Goal: Transaction & Acquisition: Subscribe to service/newsletter

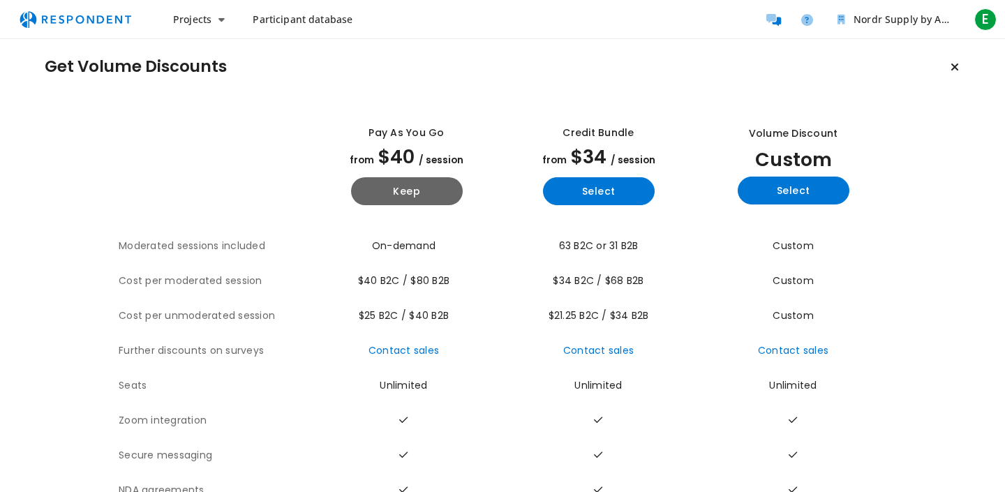
scroll to position [10, 0]
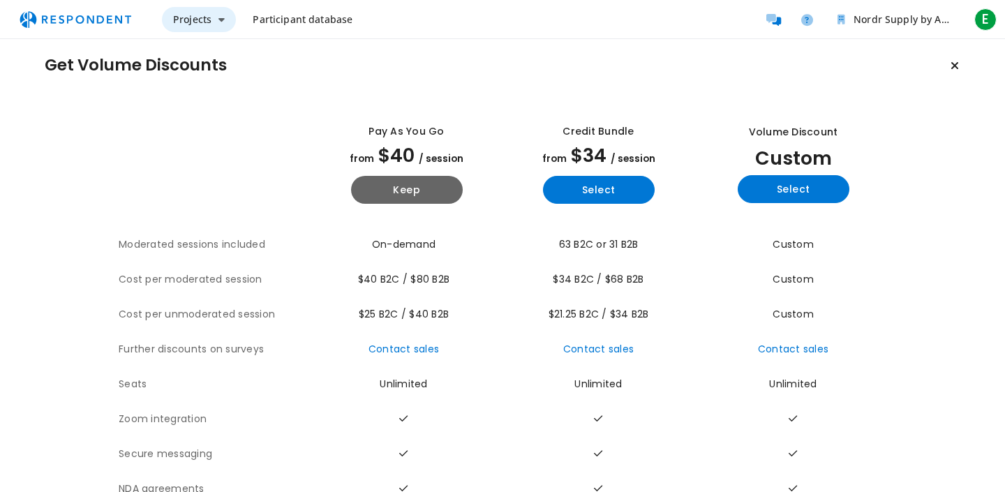
click at [218, 17] on icon "Main navigation" at bounding box center [221, 20] width 6 height 10
click at [222, 18] on md-backdrop at bounding box center [502, 251] width 1005 height 502
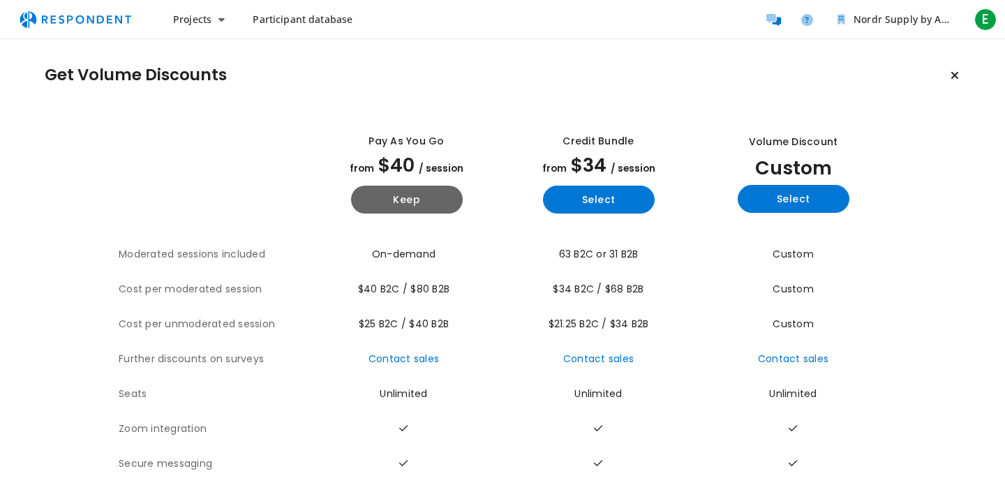
scroll to position [10, 0]
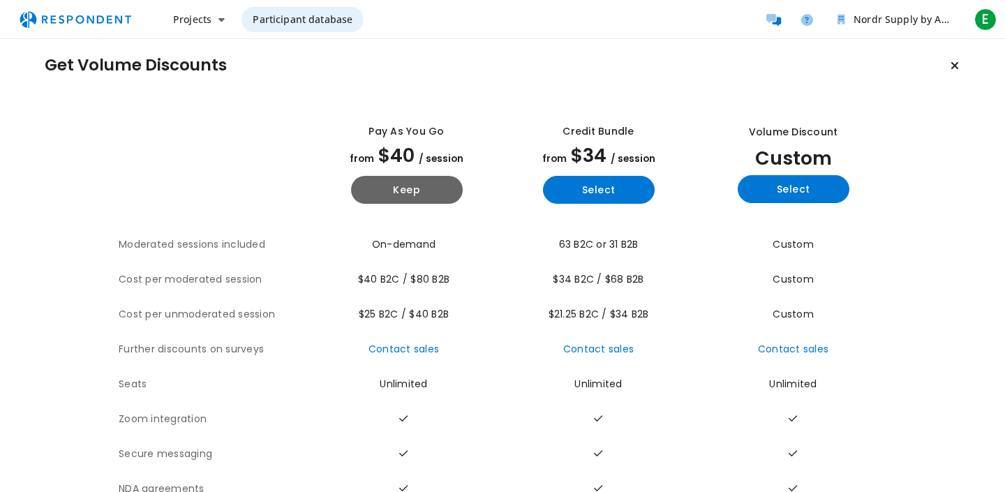
click at [316, 22] on span "Participant database" at bounding box center [303, 19] width 100 height 13
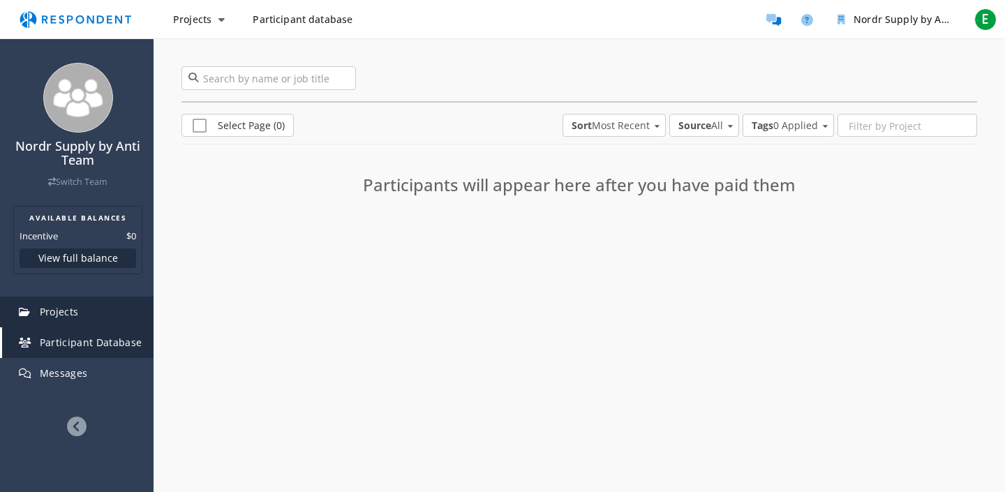
click at [97, 325] on link "Projects" at bounding box center [77, 312] width 151 height 31
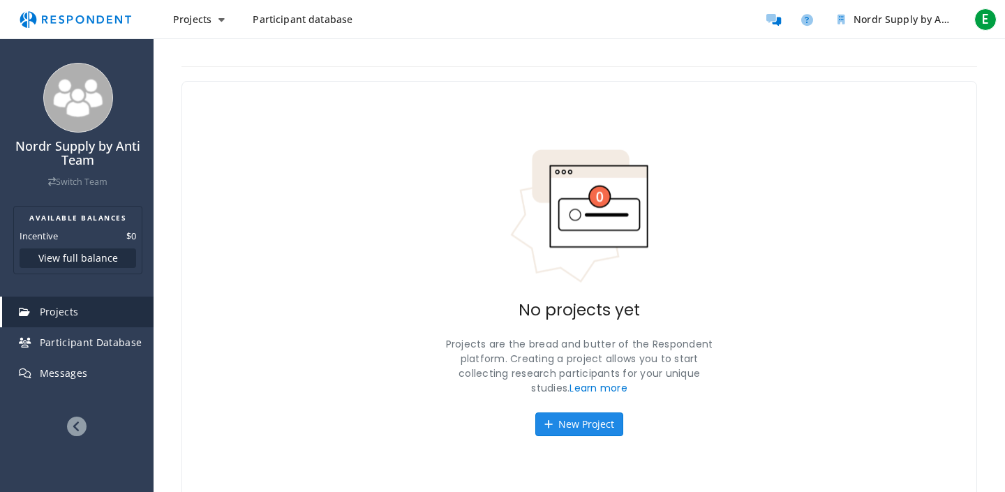
click at [577, 428] on button "New Project" at bounding box center [579, 425] width 88 height 24
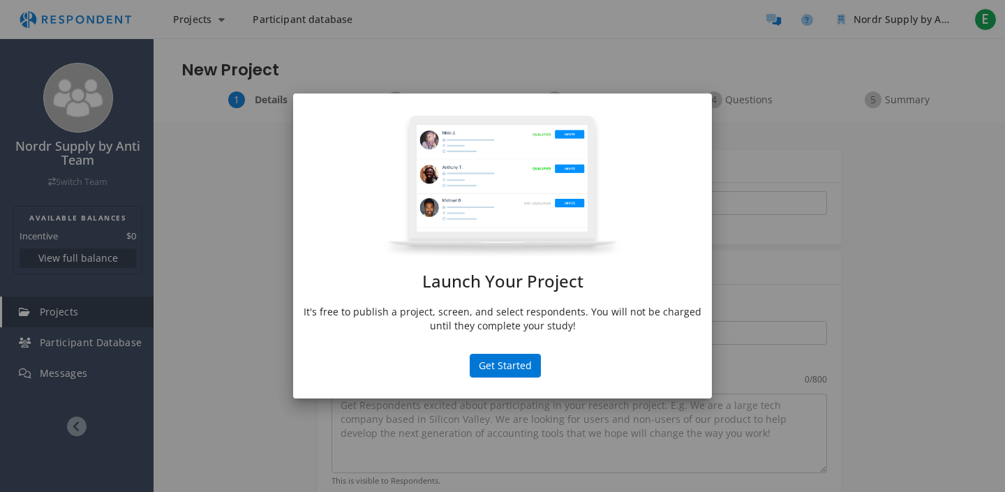
drag, startPoint x: 510, startPoint y: 309, endPoint x: 510, endPoint y: 318, distance: 9.1
click at [510, 317] on p "It's free to publish a project, screen, and select respondents. You will not be…" at bounding box center [503, 319] width 398 height 28
click at [508, 371] on button "Get Started" at bounding box center [505, 366] width 71 height 24
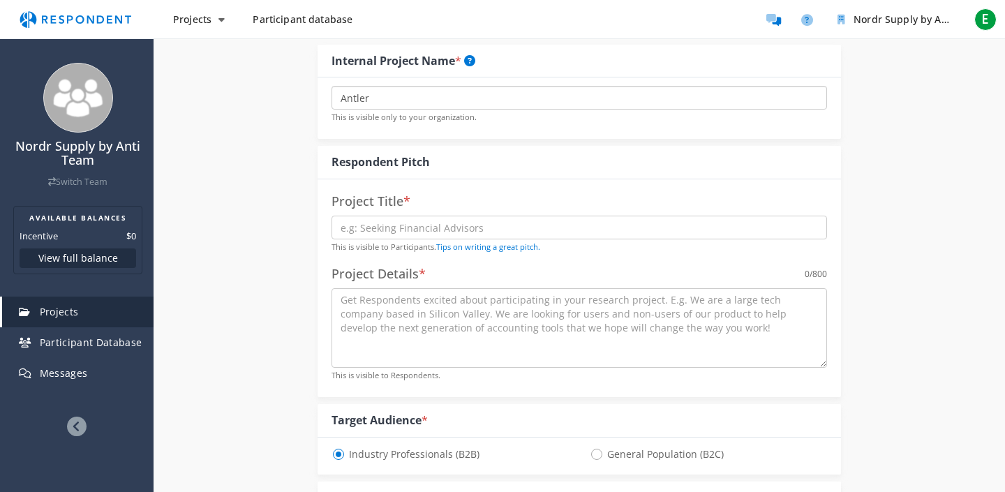
scroll to position [127, 0]
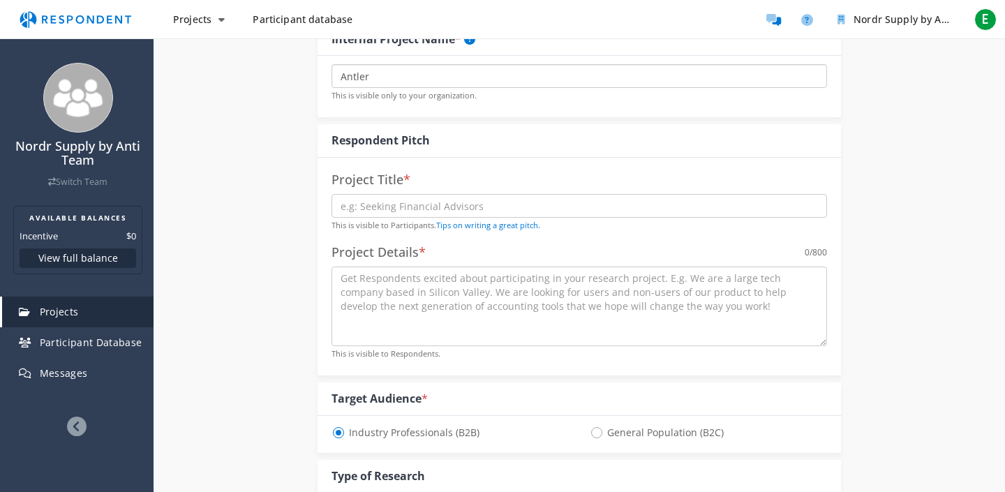
type input "Antler"
click at [385, 220] on small "This is visible to Participants. Tips on writing a great pitch." at bounding box center [436, 225] width 209 height 10
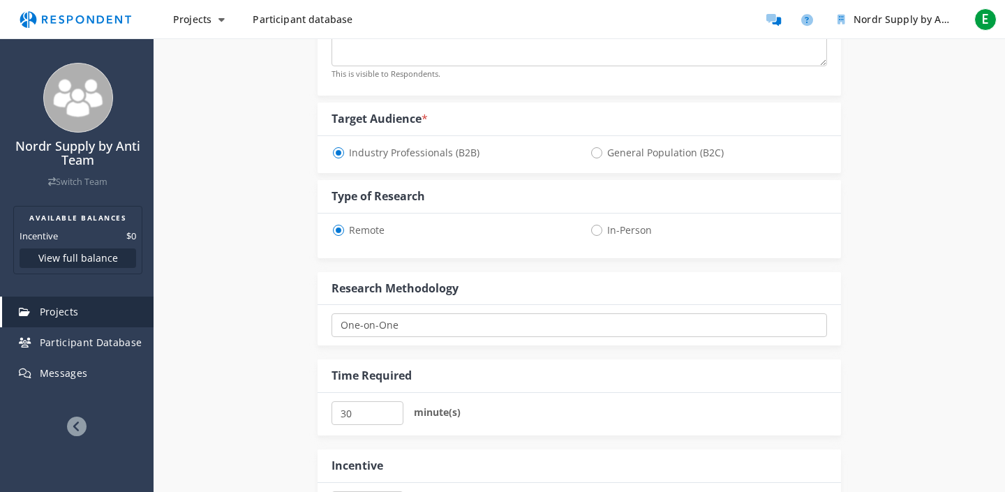
scroll to position [413, 0]
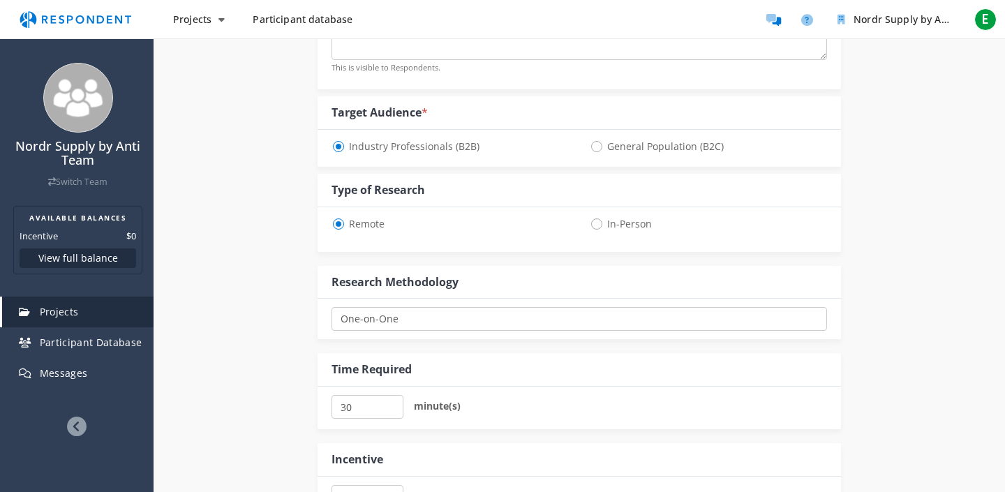
click at [598, 142] on span "General Population (B2C)" at bounding box center [657, 146] width 134 height 17
click at [598, 142] on input "General Population (B2C)" at bounding box center [594, 145] width 9 height 9
radio input "true"
select select "number:125"
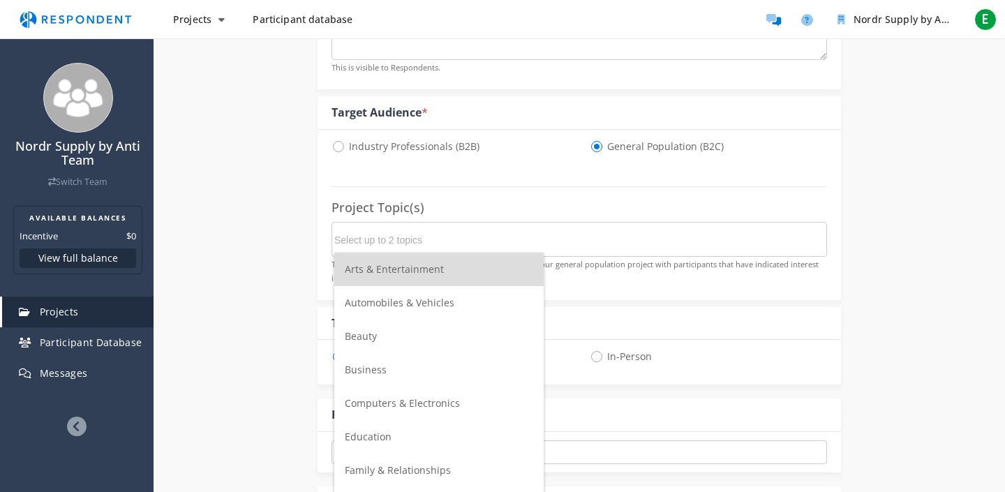
scroll to position [0, 0]
click at [476, 234] on input "Select up to 2 topics" at bounding box center [438, 240] width 209 height 24
click at [209, 228] on div "Internal Project Name * [PERSON_NAME] This is visible only to your organization…" at bounding box center [579, 290] width 817 height 1162
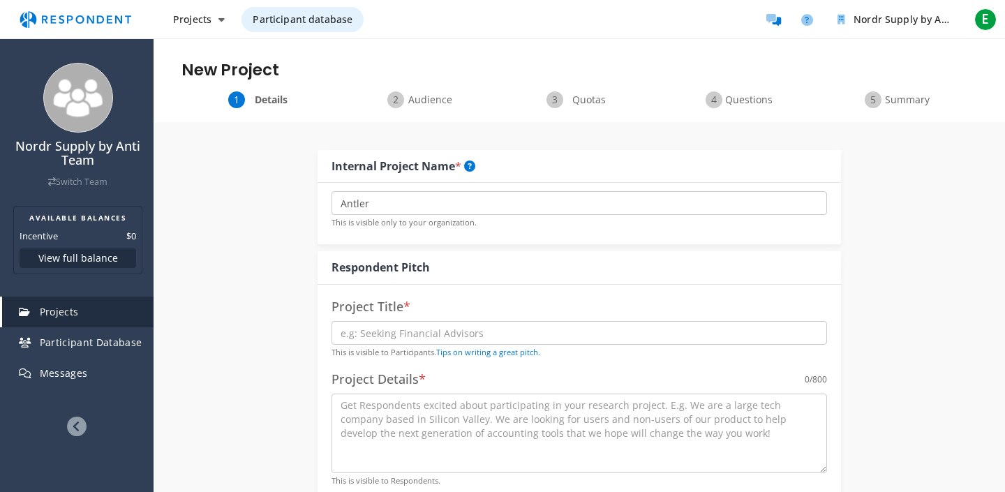
click at [300, 15] on span "Participant database" at bounding box center [303, 19] width 100 height 13
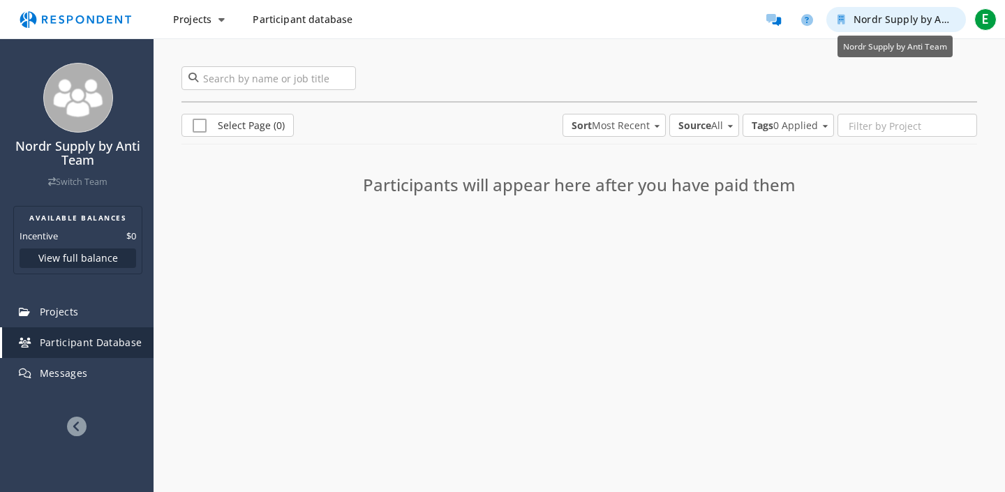
click at [914, 22] on span "Nordr Supply by Anti Team" at bounding box center [919, 19] width 130 height 13
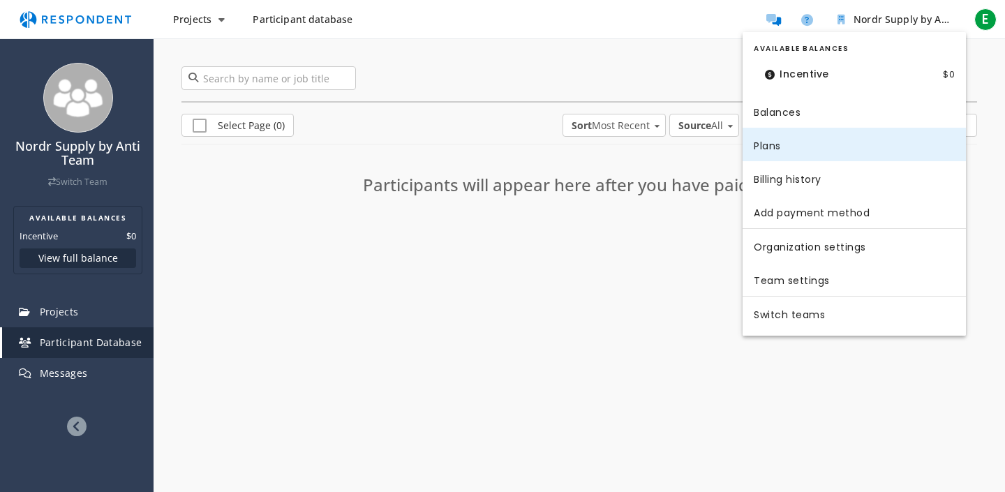
click at [792, 138] on link "Plans" at bounding box center [854, 145] width 223 height 34
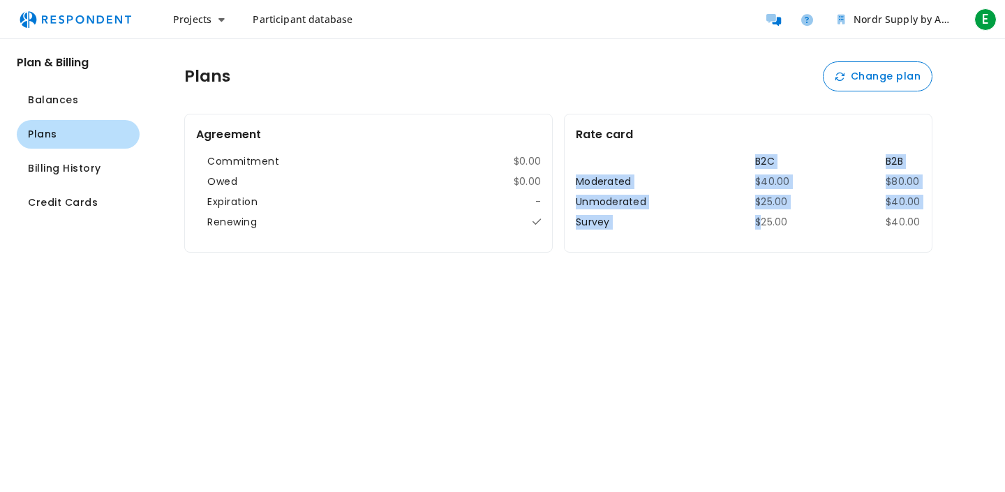
drag, startPoint x: 751, startPoint y: 161, endPoint x: 754, endPoint y: 228, distance: 66.4
click at [754, 228] on table "B2C B2B Moderated $40.00 $80.00 Unmoderated $25.00 $40.00 Survey $25.00 $40.00" at bounding box center [748, 191] width 345 height 75
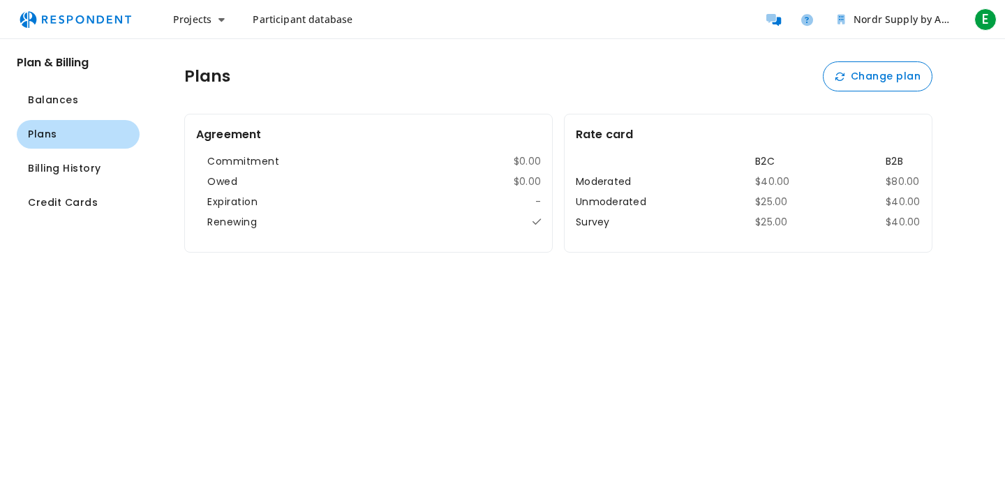
click at [792, 223] on tr "Survey $25.00 $40.00" at bounding box center [748, 222] width 345 height 15
click at [593, 195] on th "Unmoderated" at bounding box center [618, 202] width 84 height 15
click at [62, 105] on span "Balances" at bounding box center [53, 100] width 50 height 15
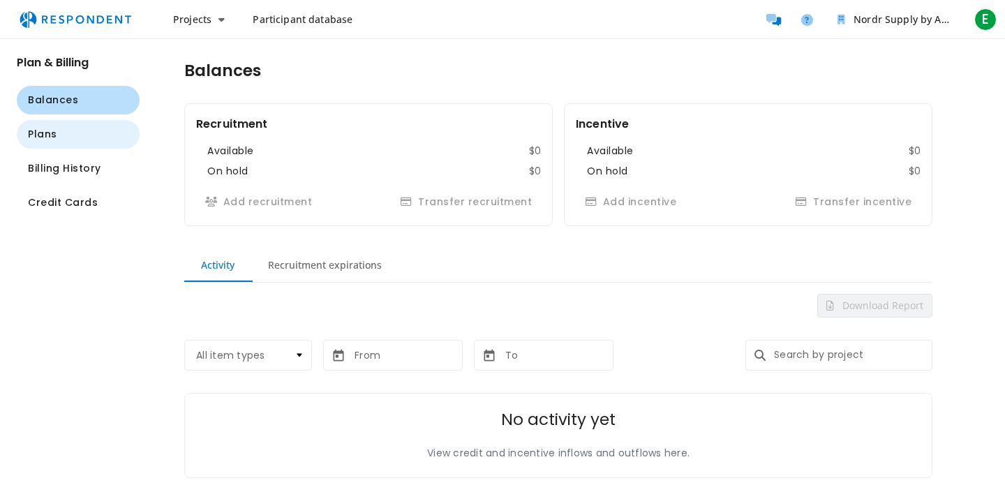
click at [59, 126] on button "Plans" at bounding box center [78, 134] width 123 height 29
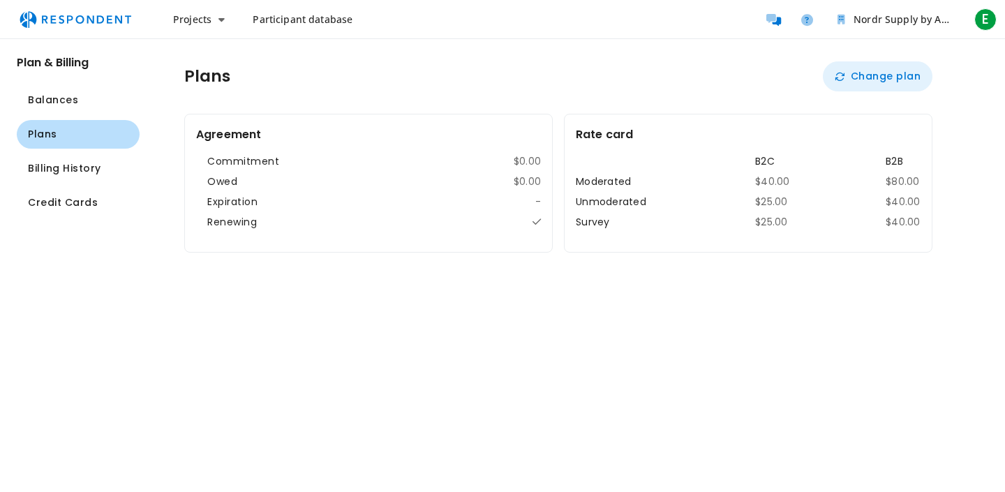
click at [853, 76] on button "Change plan" at bounding box center [878, 76] width 110 height 30
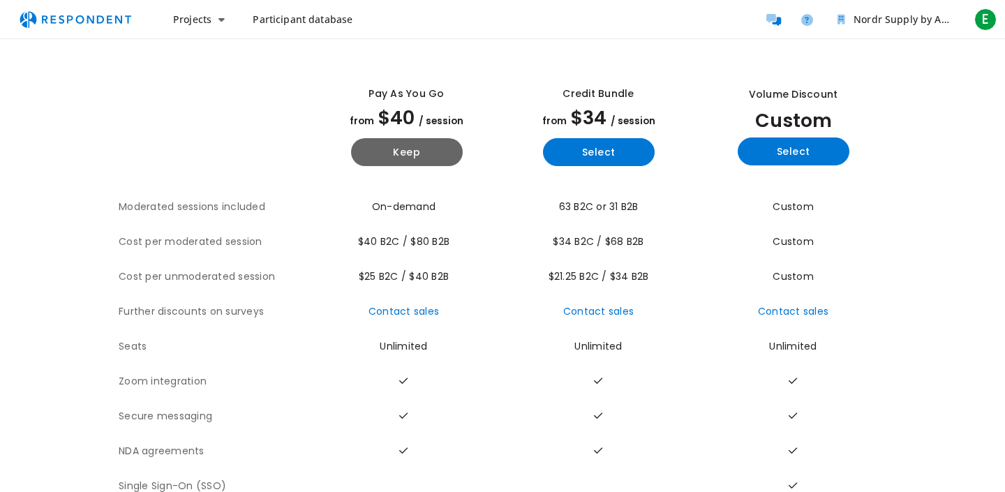
scroll to position [45, 0]
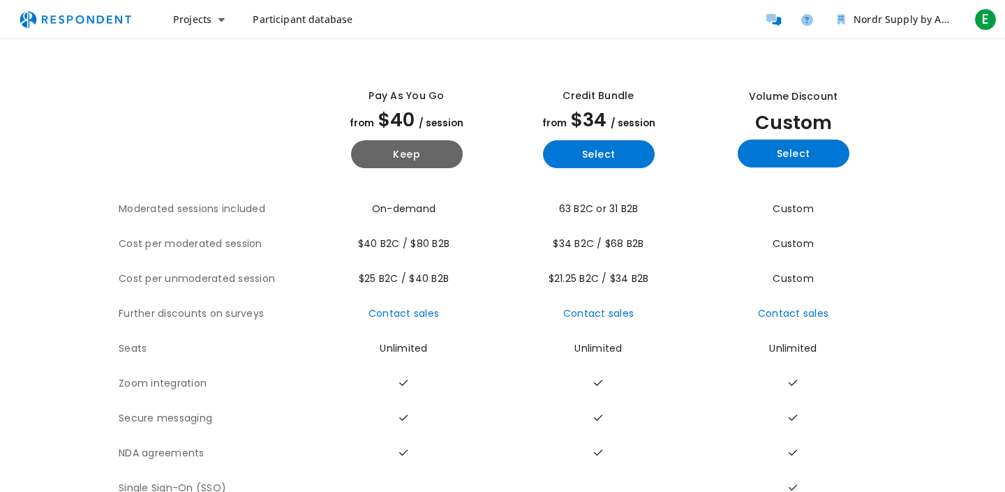
drag, startPoint x: 106, startPoint y: 205, endPoint x: 479, endPoint y: 312, distance: 387.8
click at [479, 312] on section "The table outlines the plans provided by Respondent for comparison, and include…" at bounding box center [503, 286] width 916 height 440
click at [542, 251] on td "$34 B2C / $68 B2B" at bounding box center [599, 244] width 192 height 35
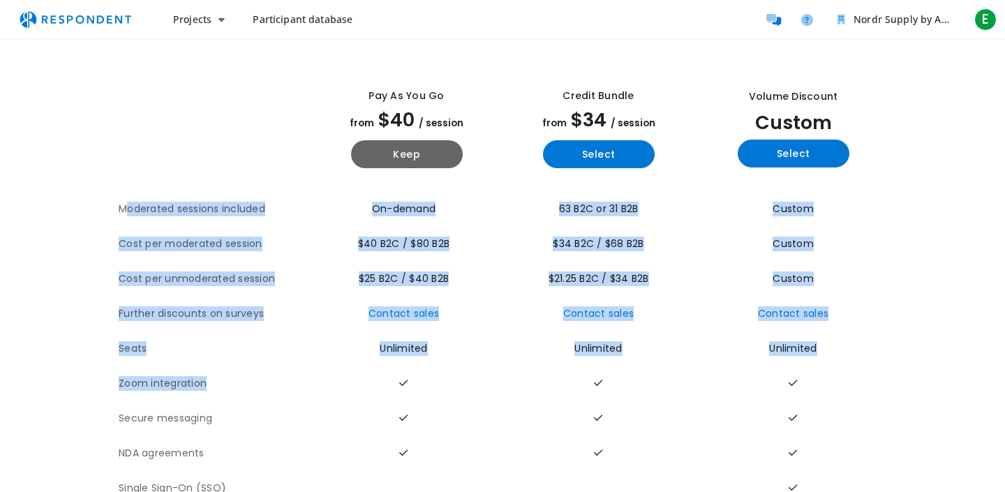
drag, startPoint x: 121, startPoint y: 204, endPoint x: 722, endPoint y: 373, distance: 625.2
click at [722, 373] on tbody "Moderated sessions included On-demand 63 B2C or 31 B2B Custom Cost per moderate…" at bounding box center [503, 349] width 768 height 314
copy tbody "Moderated sessions included On-demand 63 B2C or 31 B2B Custom Cost per moderate…"
